Goal: Check status: Verify the current state of an ongoing process or item

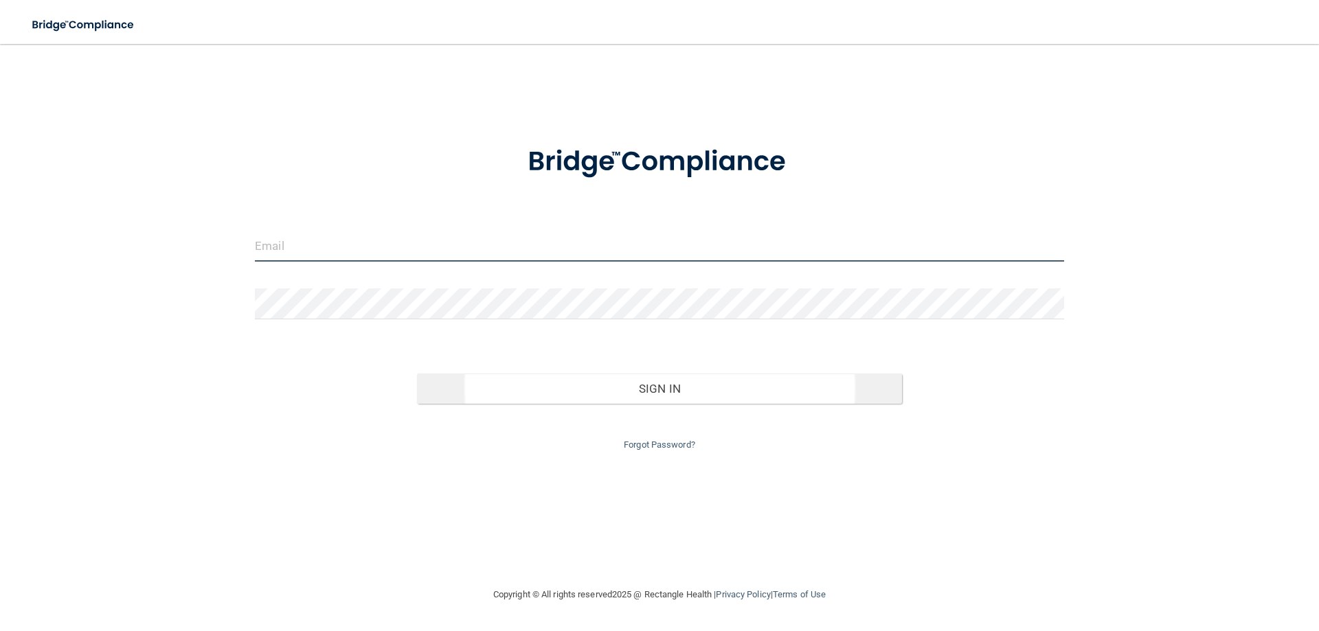
type input "[EMAIL_ADDRESS][DOMAIN_NAME]"
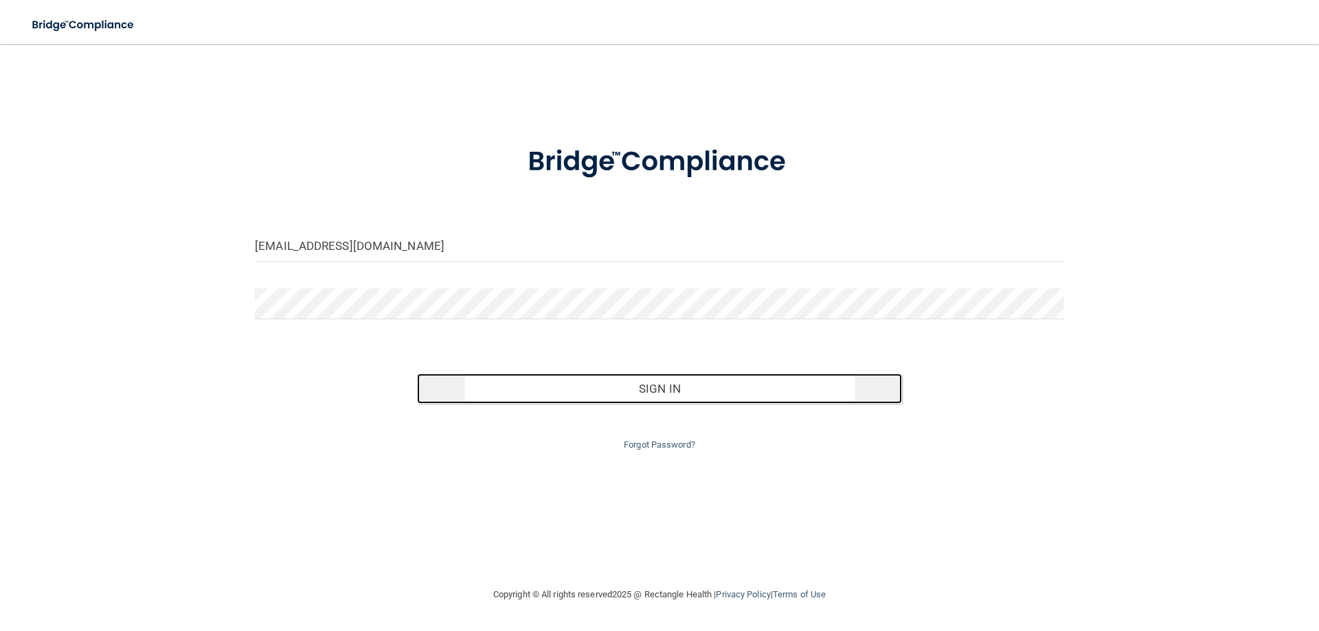
click at [662, 387] on button "Sign In" at bounding box center [660, 389] width 486 height 30
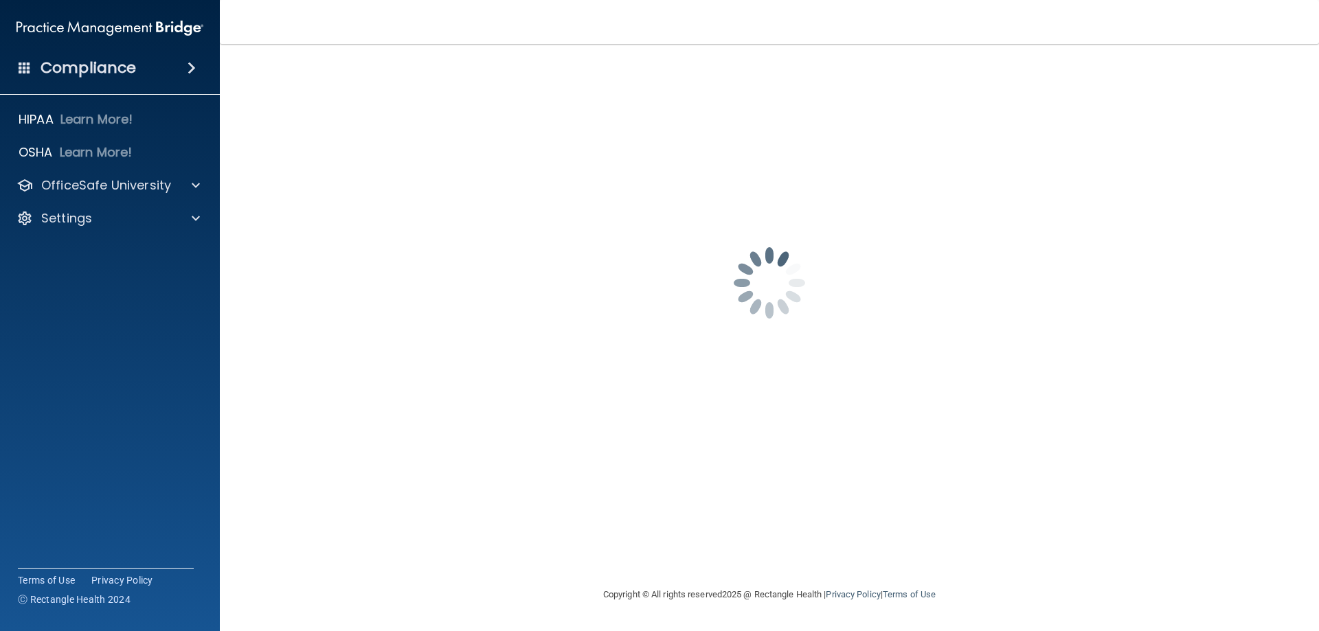
click at [164, 68] on div "Compliance" at bounding box center [110, 68] width 220 height 30
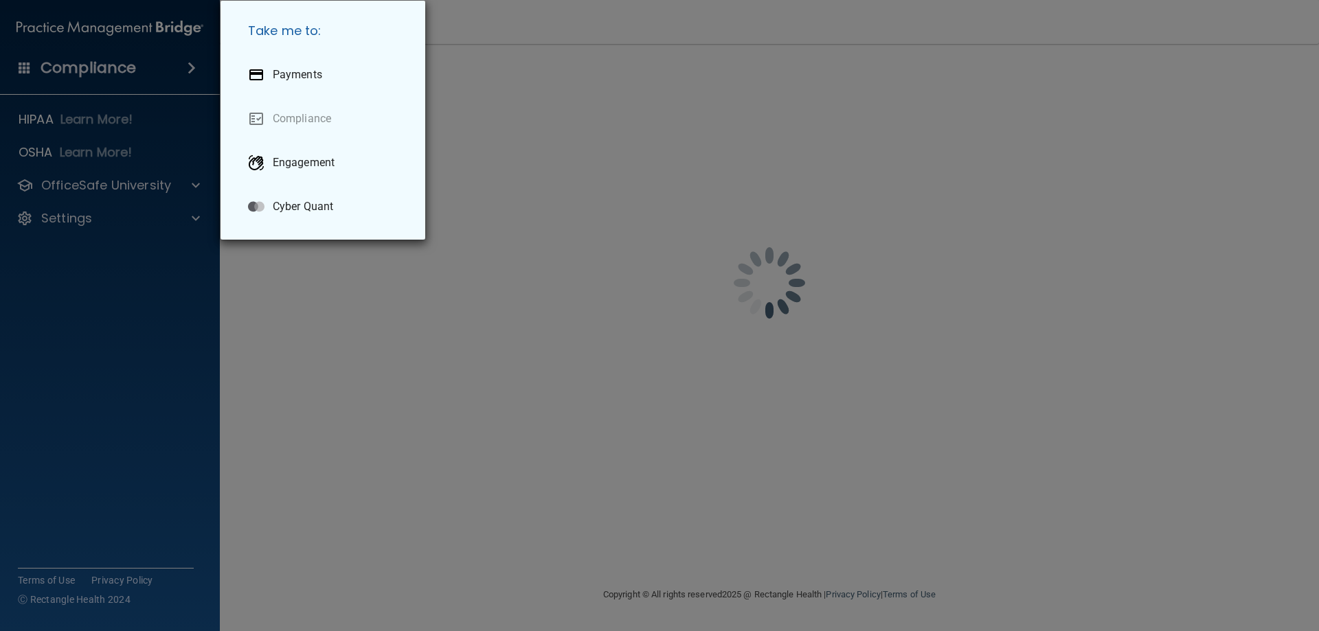
click at [65, 42] on div "Take me to: Payments Compliance Engagement Cyber Quant" at bounding box center [659, 315] width 1319 height 631
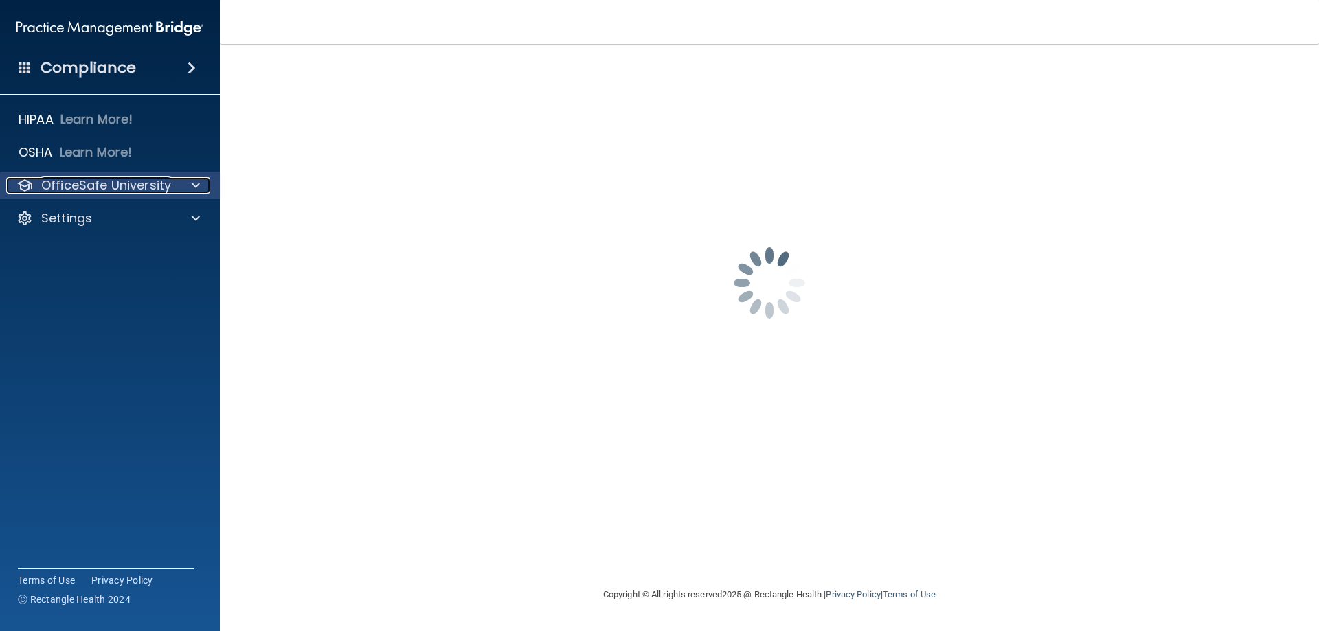
click at [184, 182] on div at bounding box center [194, 185] width 34 height 16
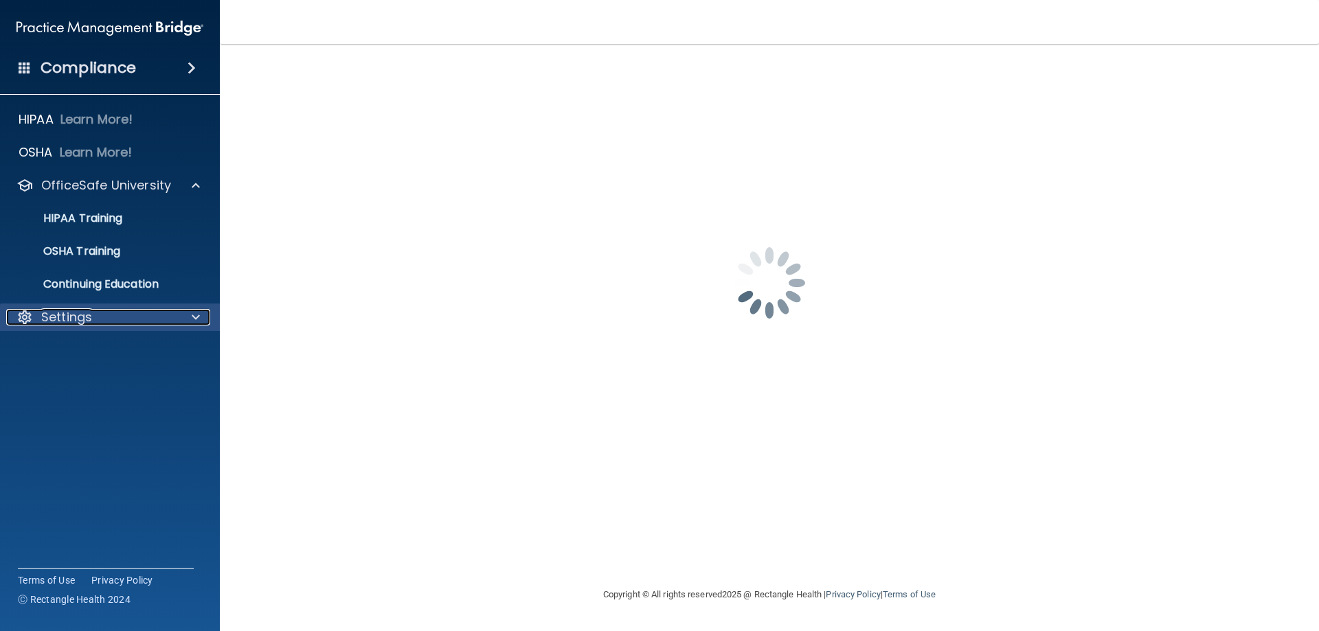
click at [170, 321] on div "Settings" at bounding box center [91, 317] width 170 height 16
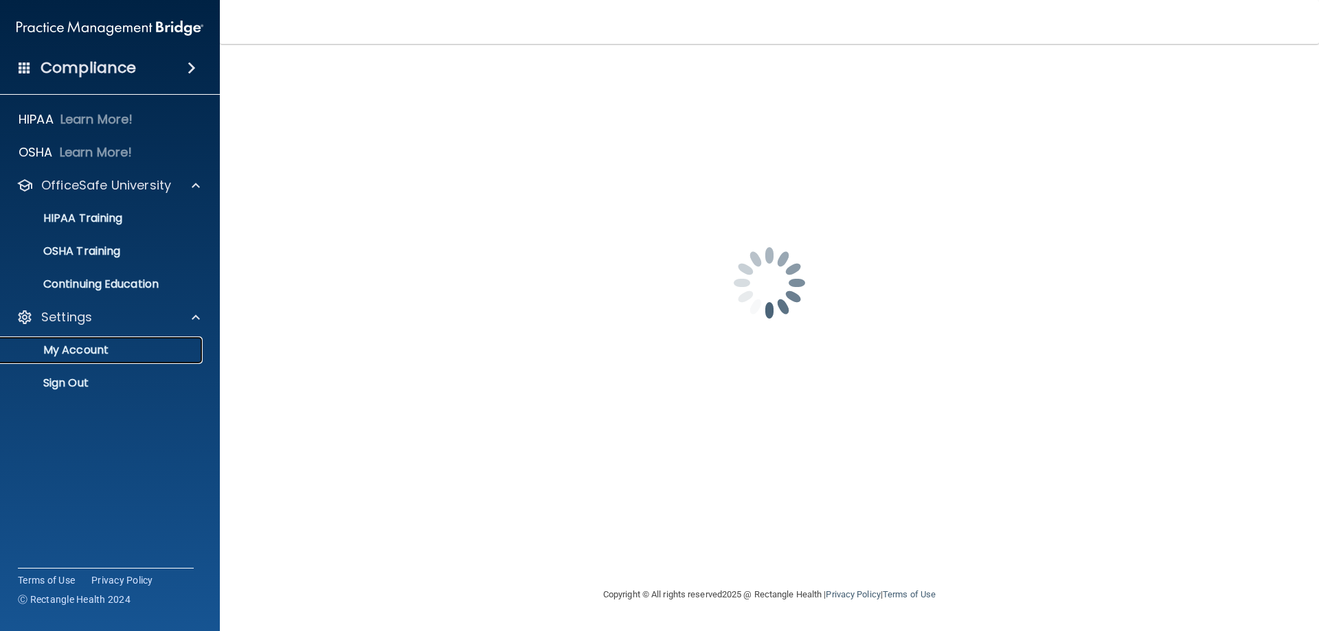
click at [101, 346] on p "My Account" at bounding box center [103, 351] width 188 height 14
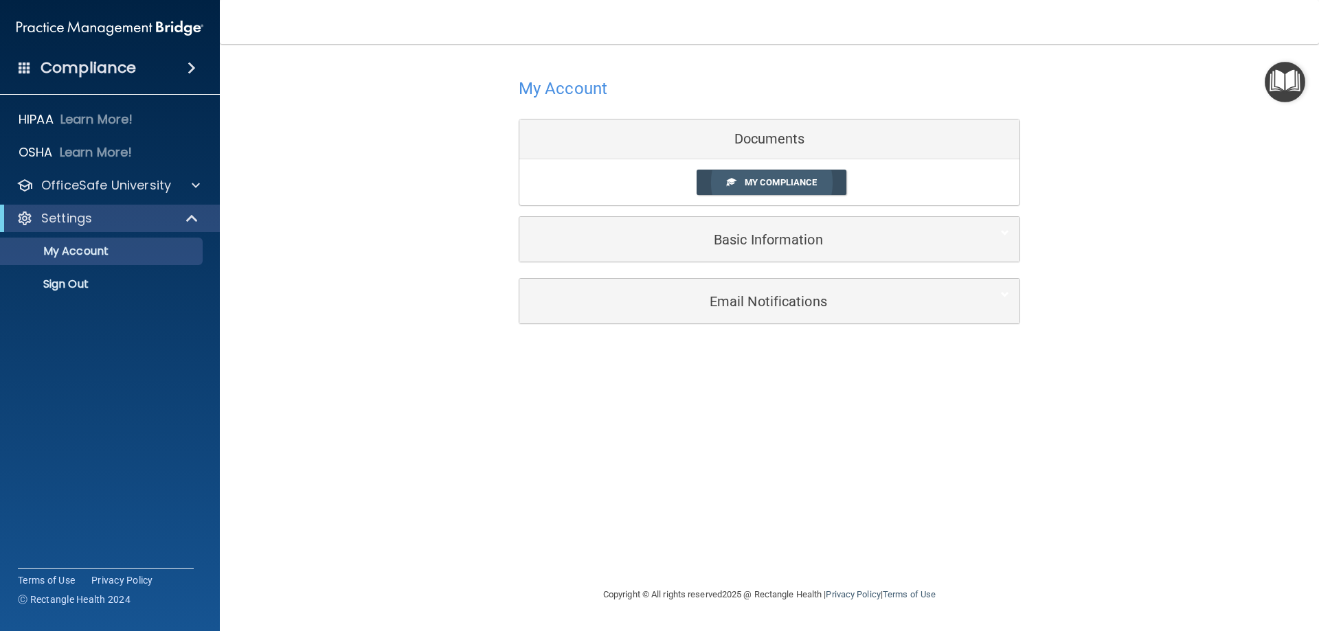
click at [781, 180] on span "My Compliance" at bounding box center [781, 182] width 72 height 10
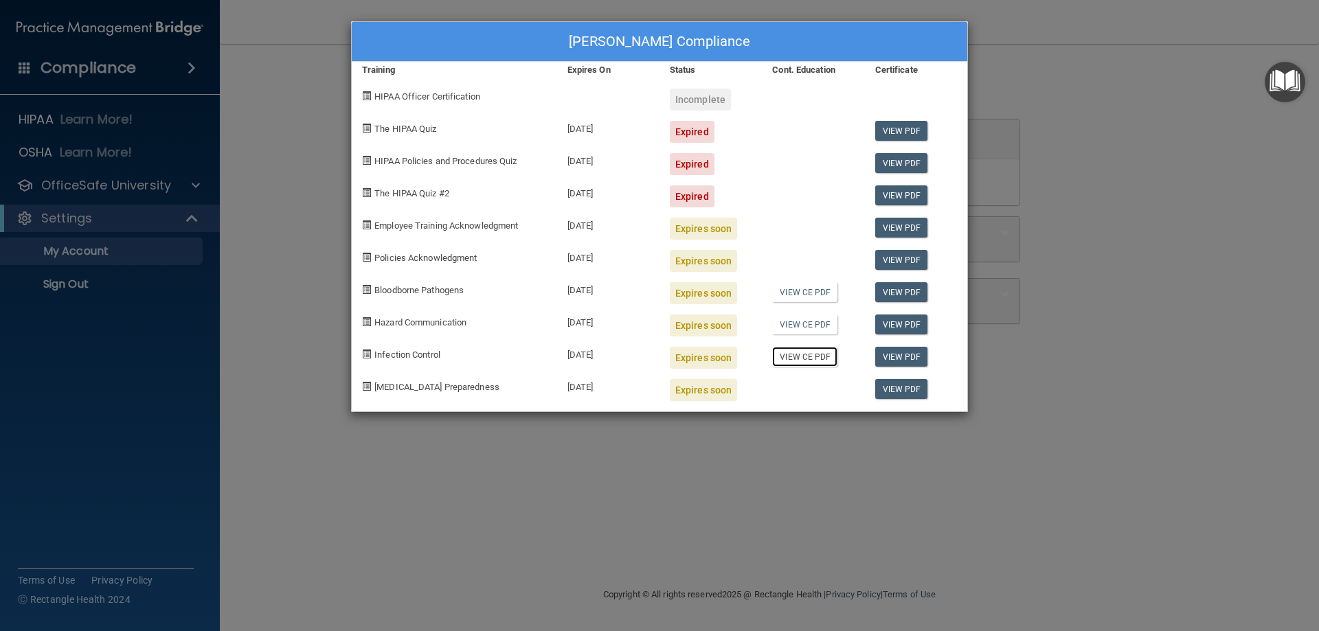
click at [798, 356] on link "View CE PDF" at bounding box center [804, 357] width 65 height 20
click at [798, 324] on link "View CE PDF" at bounding box center [804, 325] width 65 height 20
click at [803, 283] on link "View CE PDF" at bounding box center [804, 292] width 65 height 20
click at [901, 124] on link "View PDF" at bounding box center [901, 131] width 53 height 20
click at [902, 163] on link "View PDF" at bounding box center [901, 163] width 53 height 20
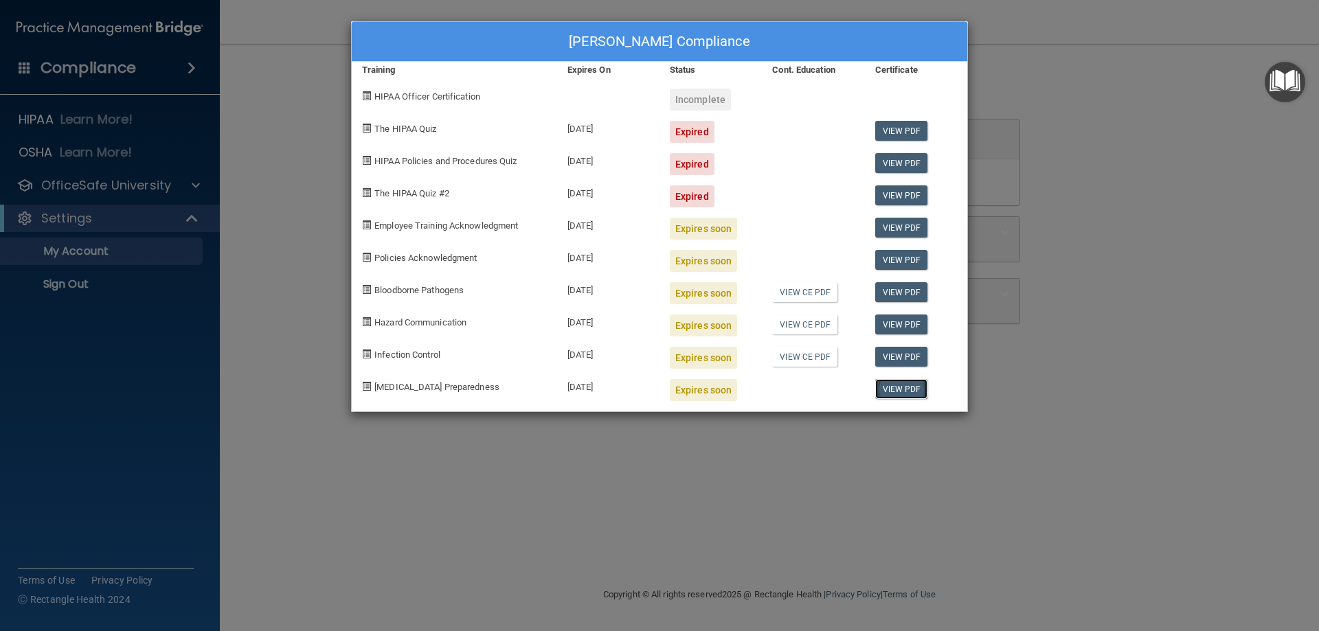
click at [910, 389] on link "View PDF" at bounding box center [901, 389] width 53 height 20
click at [735, 461] on div "[PERSON_NAME] Compliance Training Expires On Status Cont. Education Certificate…" at bounding box center [659, 315] width 1319 height 631
